Goal: Check status: Check status

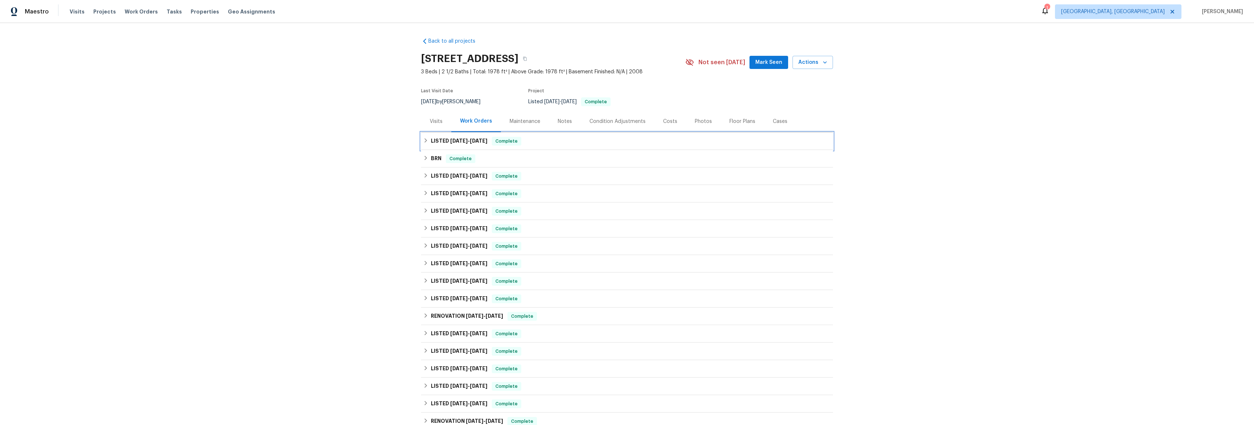
click at [425, 139] on icon at bounding box center [425, 140] width 5 height 5
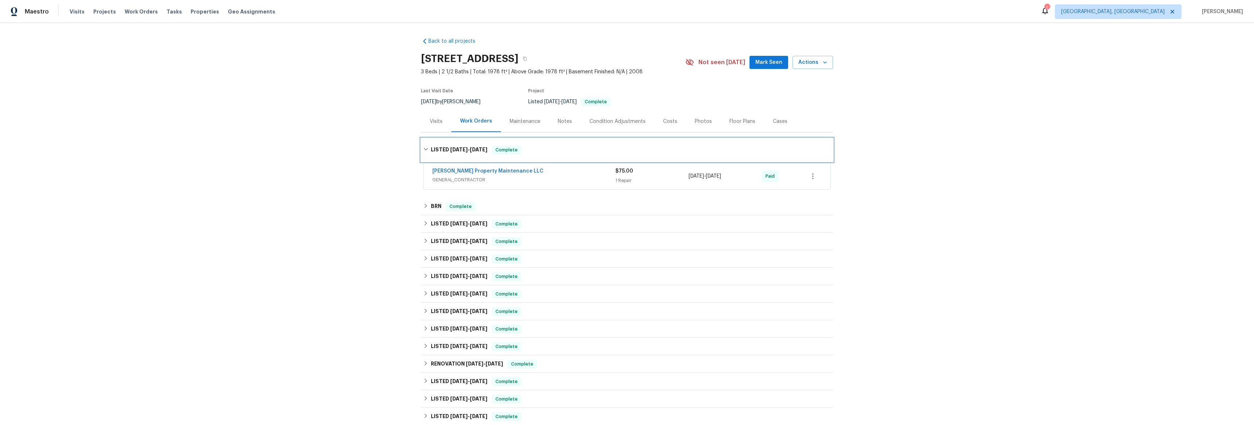
click at [431, 153] on h6 "LISTED 7/18/25 - 7/20/25" at bounding box center [459, 149] width 57 height 9
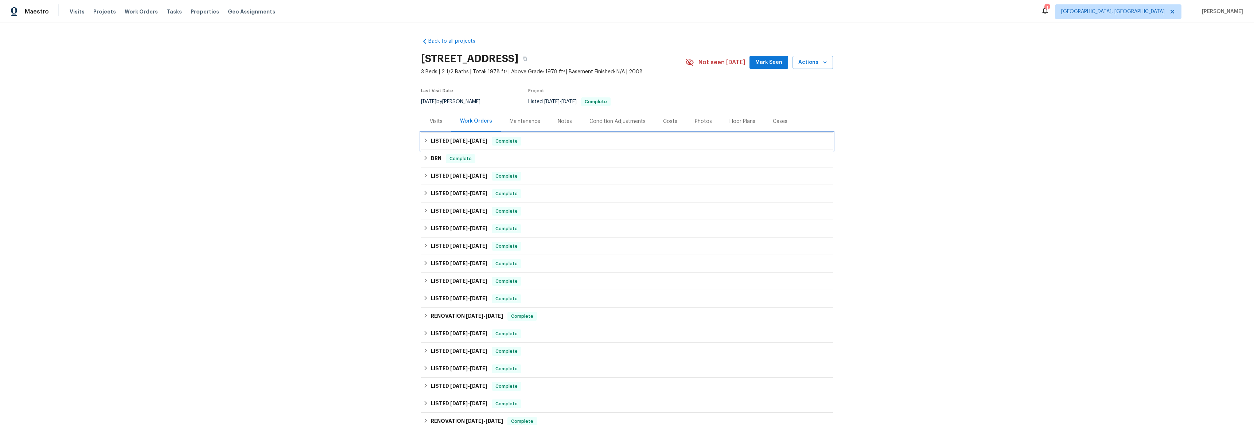
click at [426, 141] on div "LISTED 7/18/25 - 7/20/25 Complete" at bounding box center [627, 141] width 408 height 9
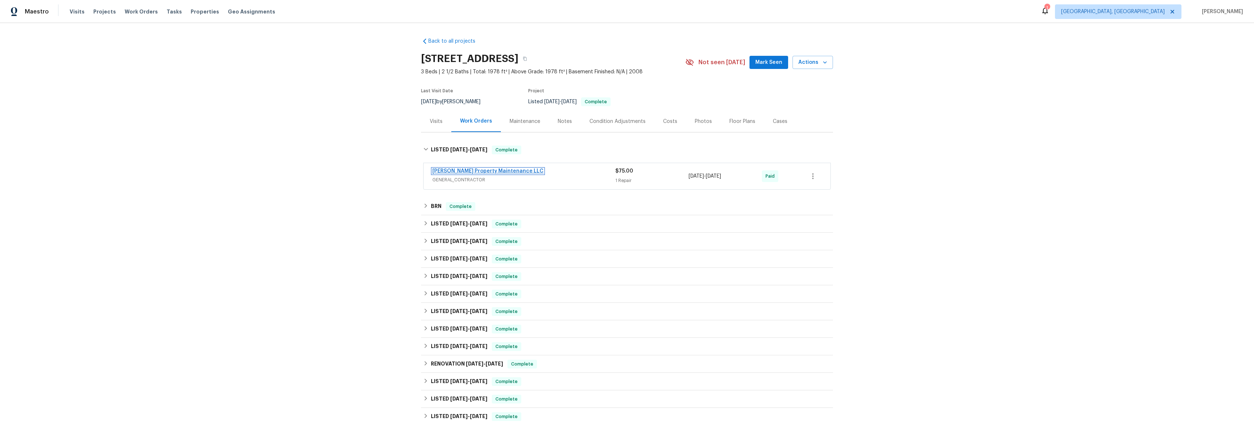
click at [442, 171] on link "[PERSON_NAME] Property Maintenance LLC" at bounding box center [487, 170] width 111 height 5
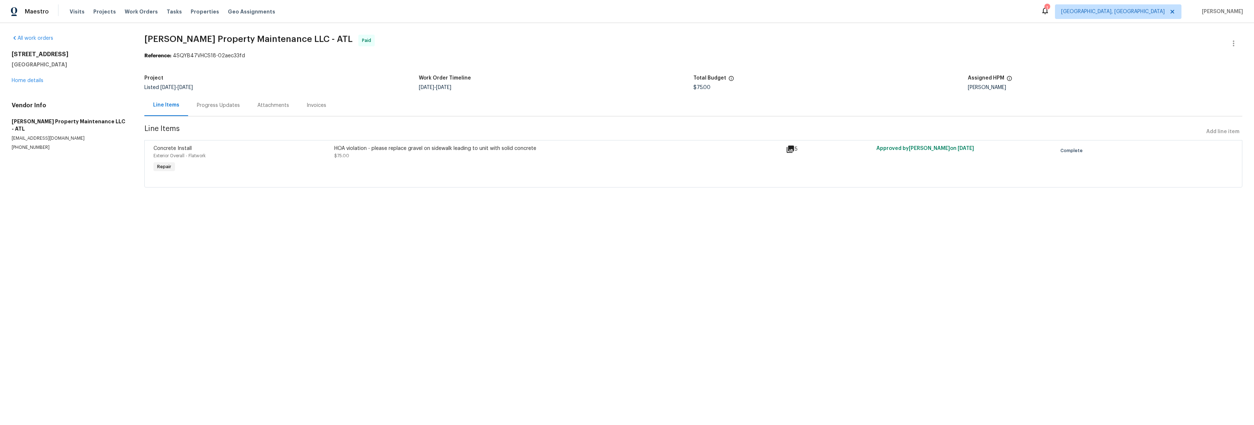
click at [786, 150] on icon at bounding box center [790, 149] width 9 height 9
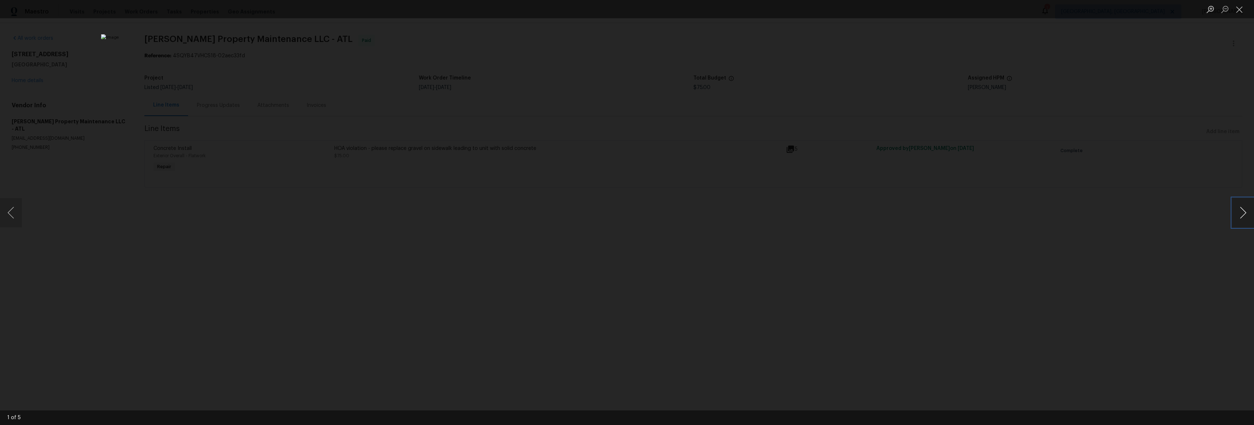
click at [1241, 214] on button "Next image" at bounding box center [1244, 212] width 22 height 29
click at [1242, 214] on button "Next image" at bounding box center [1244, 212] width 22 height 29
click at [1242, 212] on button "Next image" at bounding box center [1244, 212] width 22 height 29
click at [1240, 211] on button "Next image" at bounding box center [1244, 212] width 22 height 29
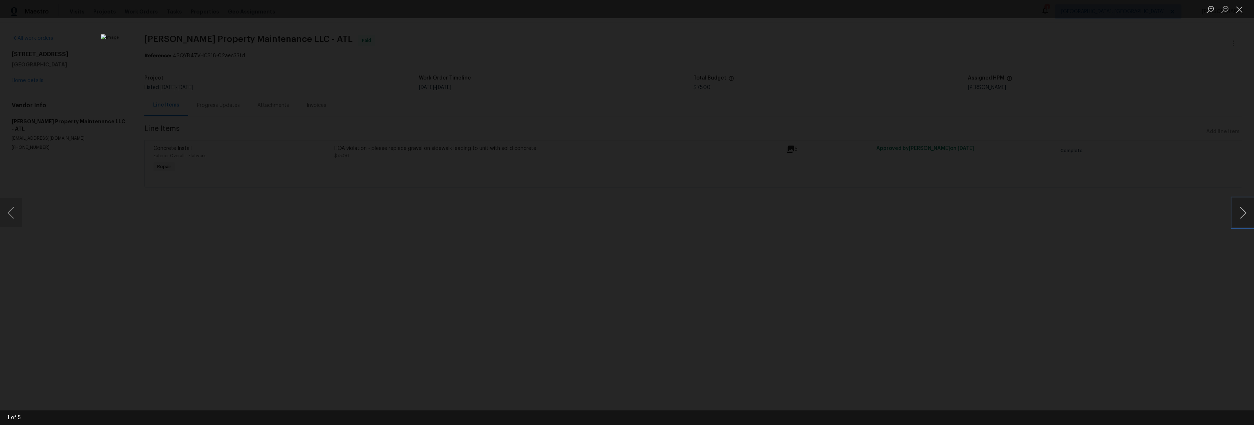
click at [1239, 211] on button "Next image" at bounding box center [1244, 212] width 22 height 29
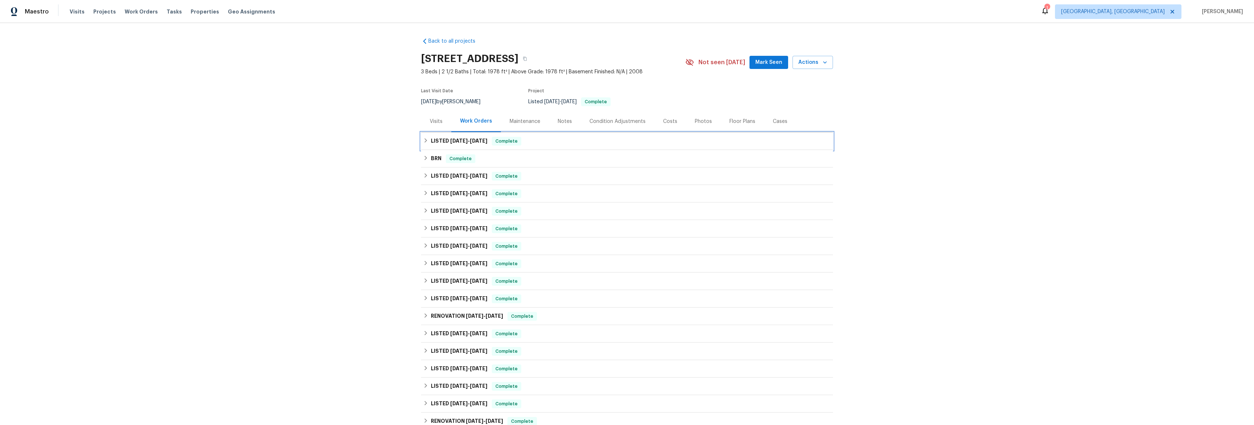
click at [427, 139] on div "LISTED 7/18/25 - 7/20/25 Complete" at bounding box center [627, 141] width 408 height 9
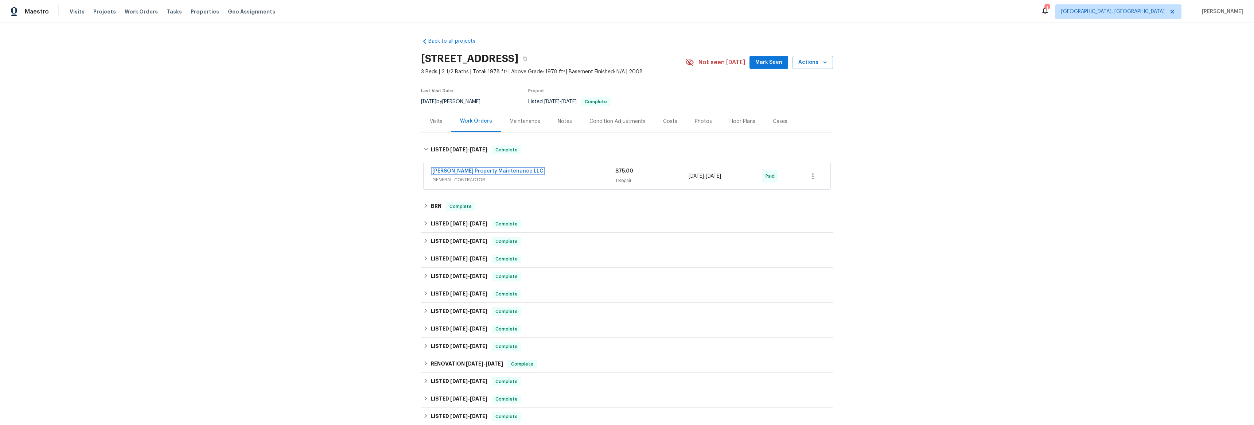
click at [460, 171] on link "[PERSON_NAME] Property Maintenance LLC" at bounding box center [487, 170] width 111 height 5
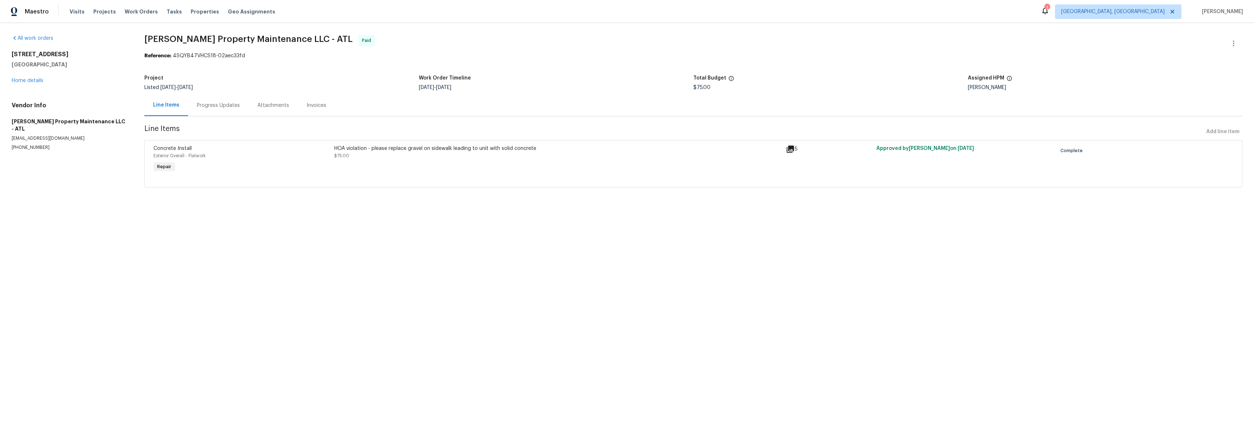
click at [792, 145] on div "5" at bounding box center [829, 149] width 86 height 9
click at [789, 148] on icon at bounding box center [790, 148] width 7 height 7
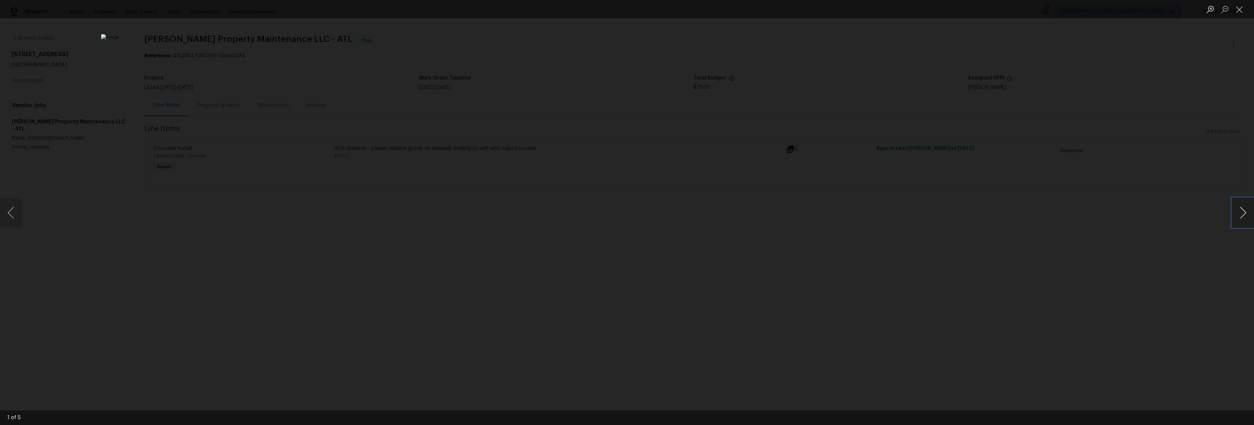
click at [1242, 216] on button "Next image" at bounding box center [1244, 212] width 22 height 29
click at [1243, 207] on button "Next image" at bounding box center [1244, 212] width 22 height 29
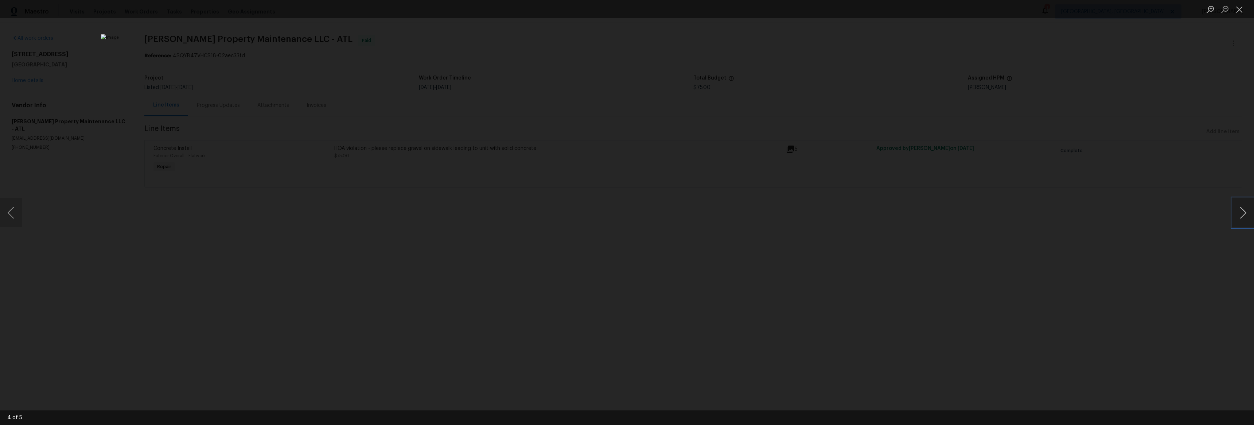
click at [1239, 221] on button "Next image" at bounding box center [1244, 212] width 22 height 29
click at [1239, 220] on button "Next image" at bounding box center [1244, 212] width 22 height 29
click at [1240, 219] on button "Next image" at bounding box center [1244, 212] width 22 height 29
click at [1239, 219] on button "Next image" at bounding box center [1244, 212] width 22 height 29
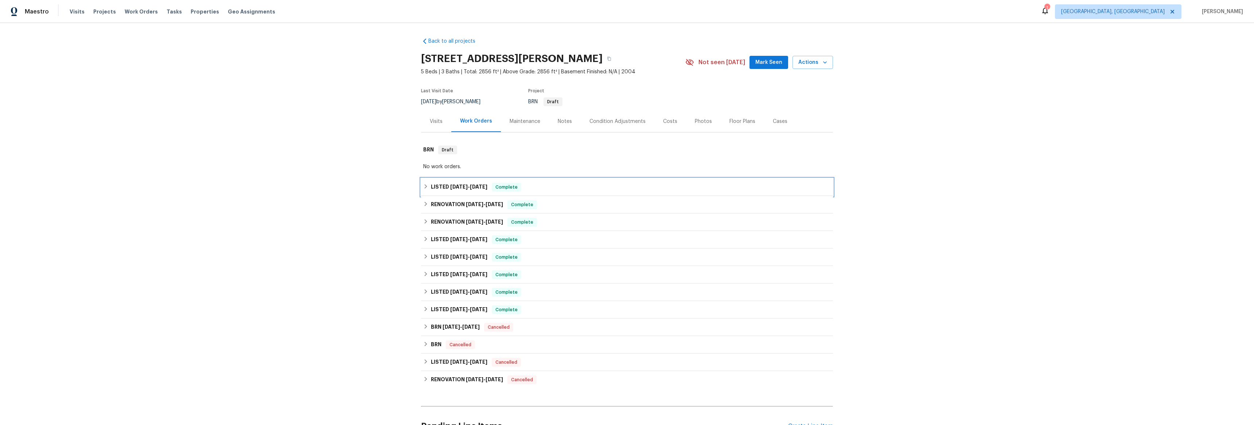
click at [424, 188] on icon at bounding box center [425, 186] width 5 height 5
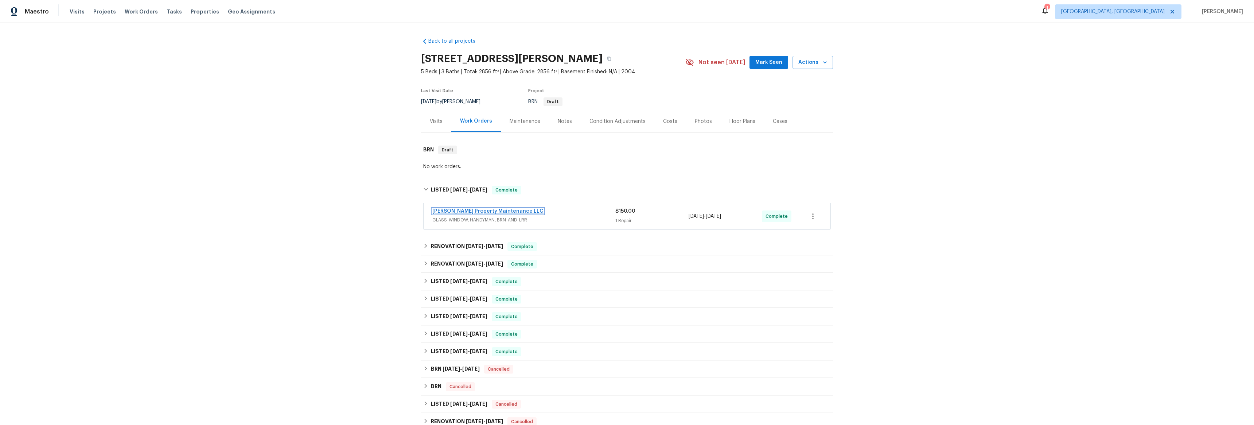
click at [449, 211] on link "[PERSON_NAME] Property Maintenance LLC" at bounding box center [487, 211] width 111 height 5
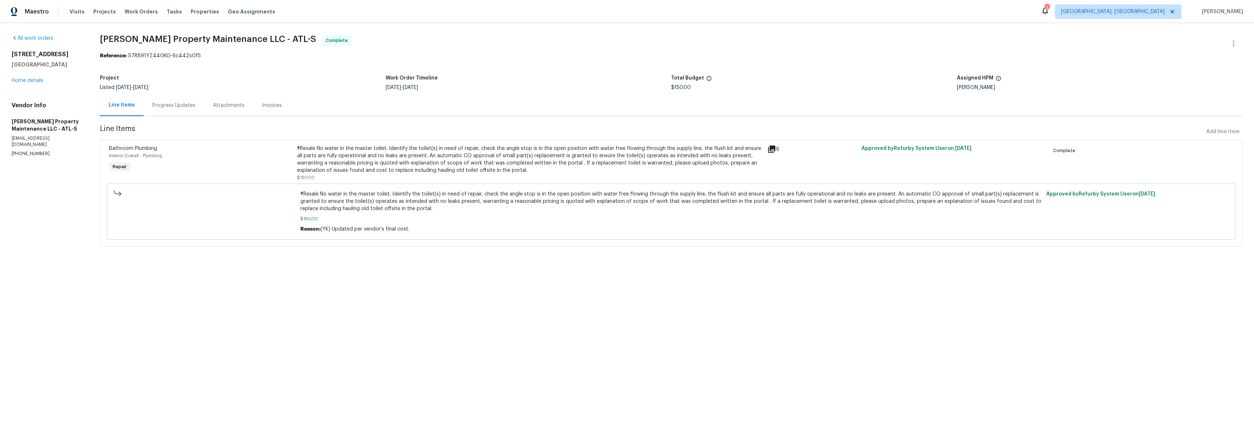
click at [268, 103] on div "Invoices" at bounding box center [272, 105] width 20 height 7
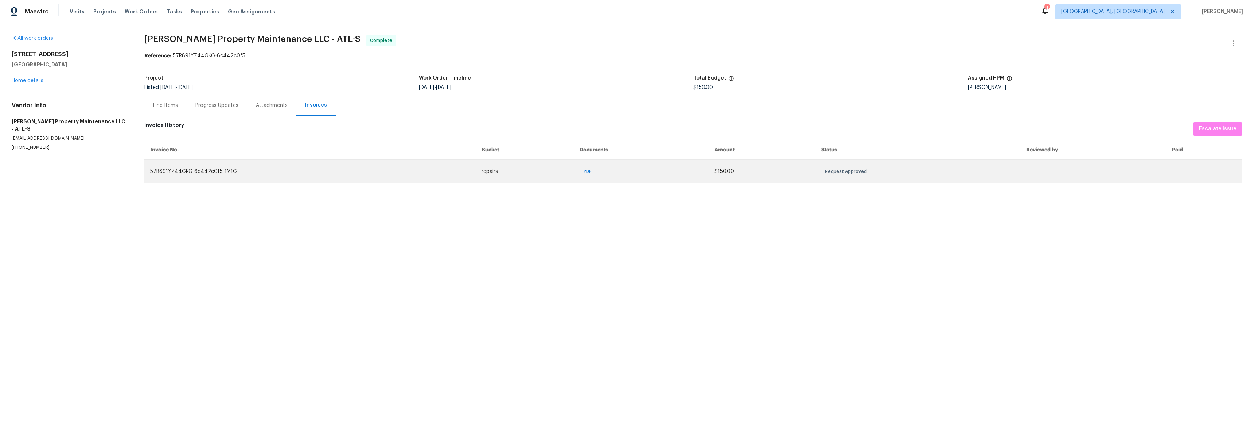
click at [574, 176] on td "PDF" at bounding box center [641, 171] width 135 height 24
click at [580, 172] on div "PDF" at bounding box center [588, 172] width 16 height 12
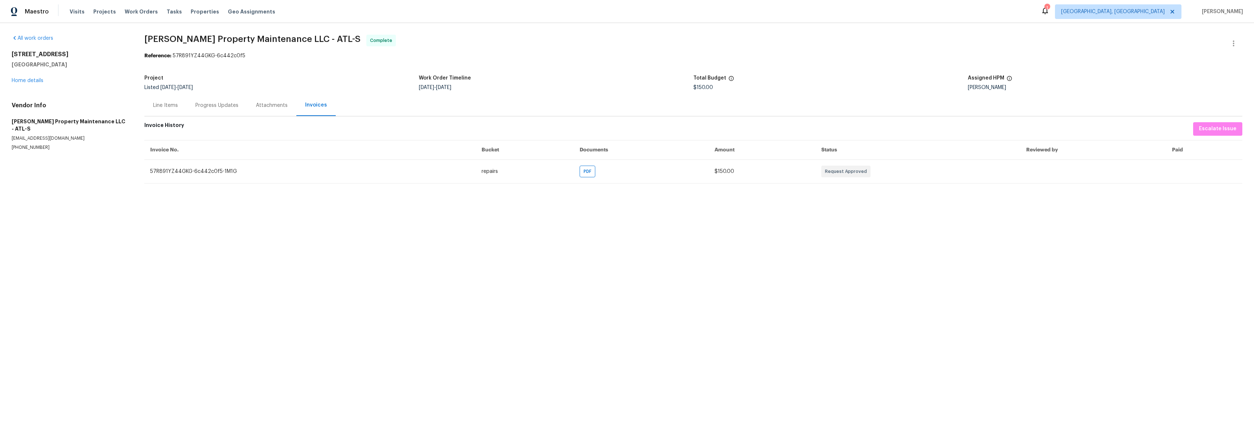
click at [167, 109] on div "Line Items" at bounding box center [165, 105] width 42 height 22
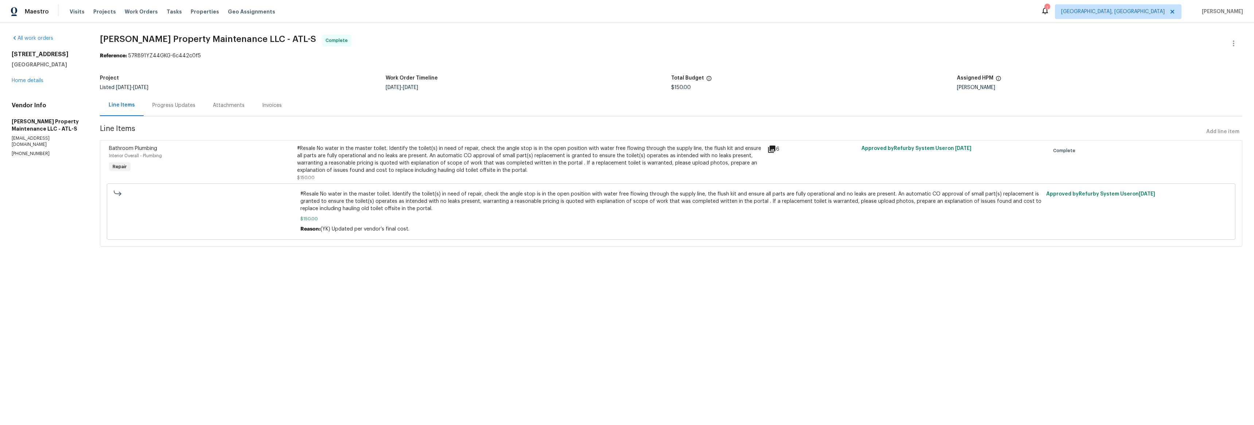
click at [768, 148] on icon at bounding box center [772, 149] width 9 height 9
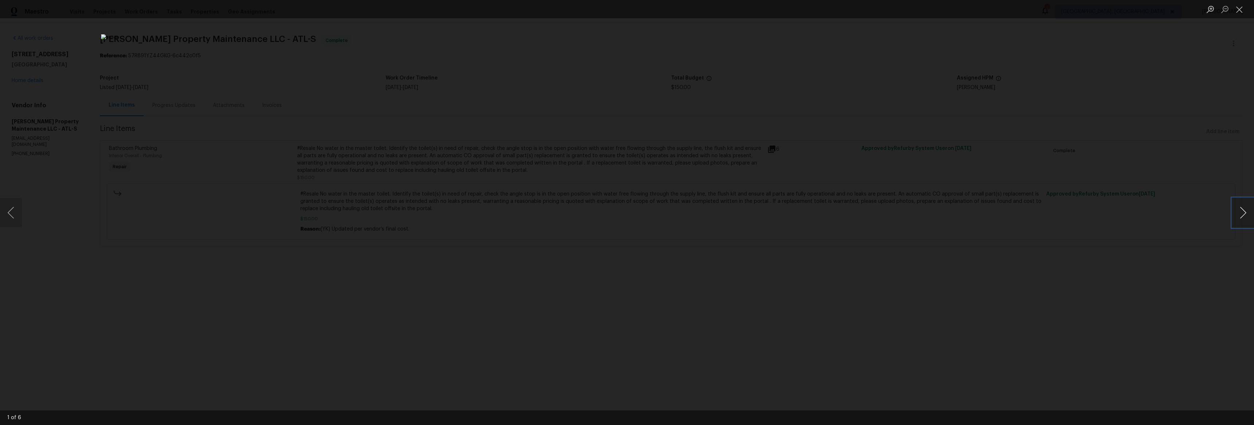
click at [1248, 216] on button "Next image" at bounding box center [1244, 212] width 22 height 29
click at [1247, 216] on button "Next image" at bounding box center [1244, 212] width 22 height 29
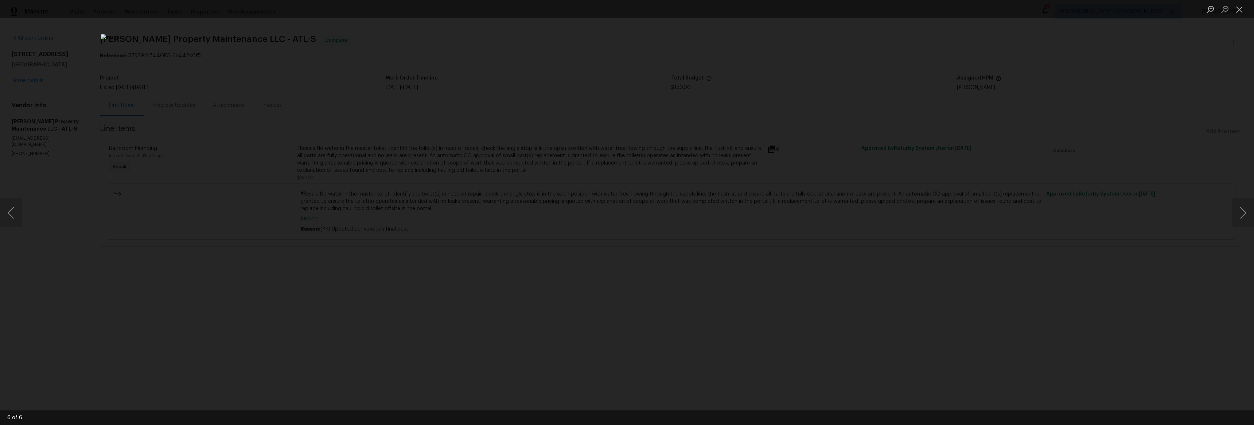
click at [439, 219] on div "Lightbox" at bounding box center [627, 212] width 1254 height 425
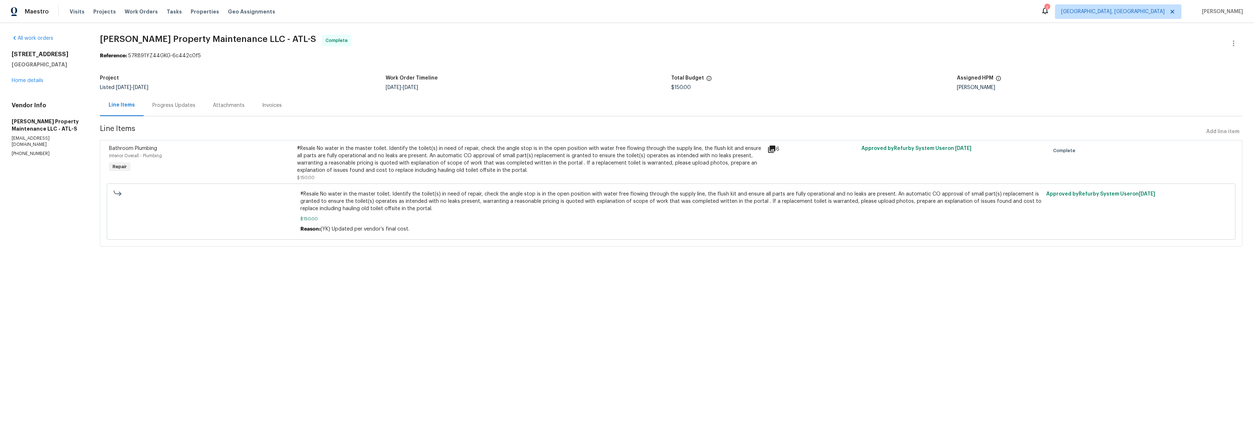
click at [177, 105] on div "Progress Updates" at bounding box center [173, 105] width 43 height 7
